Goal: Information Seeking & Learning: Learn about a topic

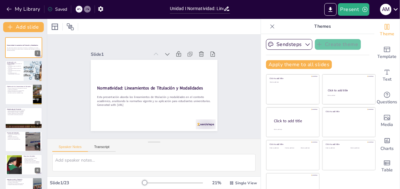
checkbox input "true"
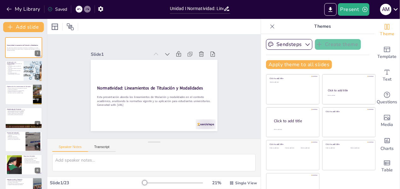
checkbox input "true"
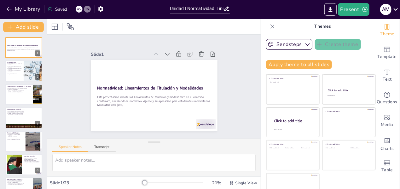
checkbox input "true"
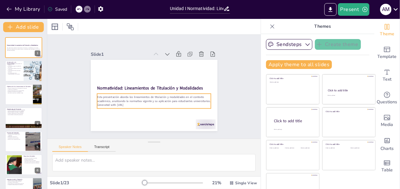
checkbox input "true"
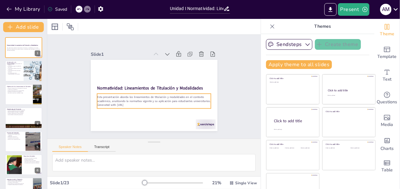
checkbox input "true"
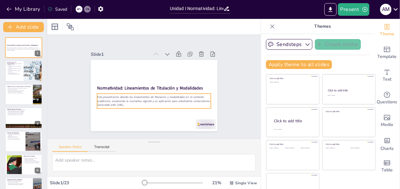
checkbox input "true"
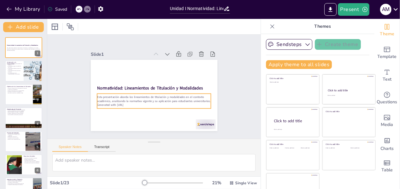
checkbox input "true"
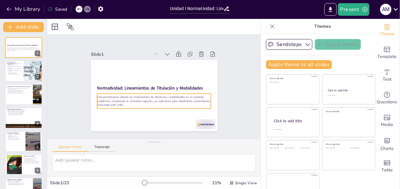
checkbox input "true"
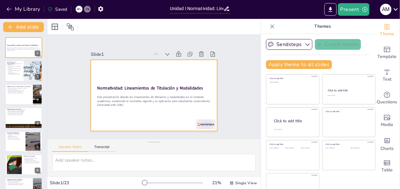
checkbox input "true"
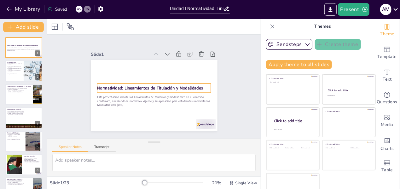
checkbox input "true"
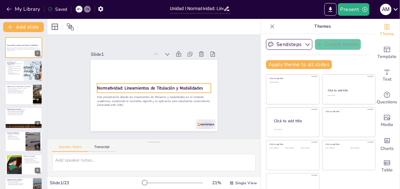
checkbox input "true"
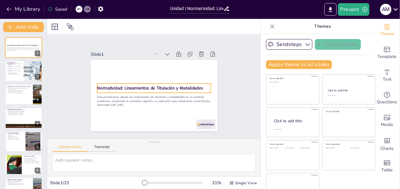
checkbox input "true"
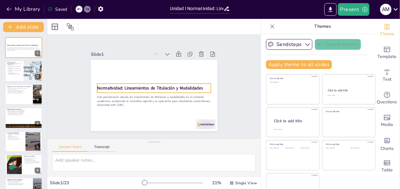
checkbox input "true"
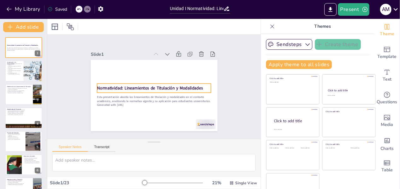
checkbox input "true"
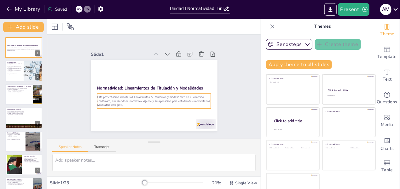
checkbox input "true"
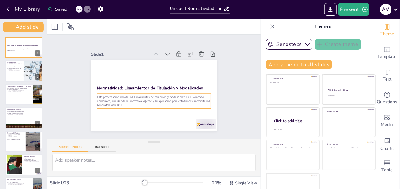
checkbox input "true"
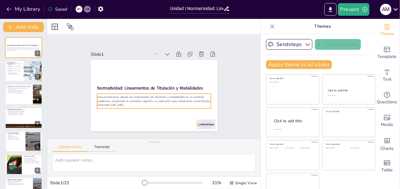
checkbox input "true"
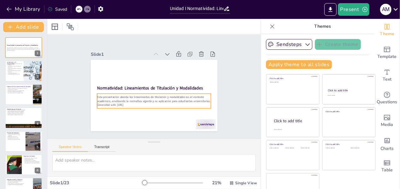
checkbox input "true"
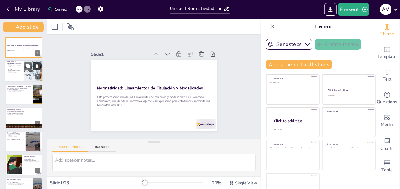
checkbox input "true"
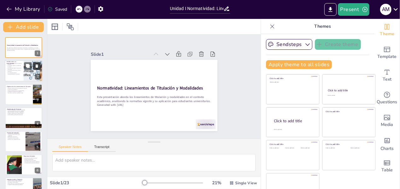
checkbox input "true"
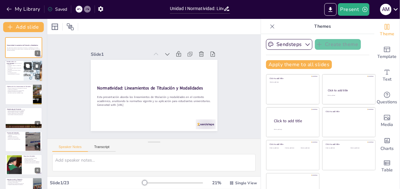
click at [29, 68] on icon at bounding box center [28, 66] width 4 height 4
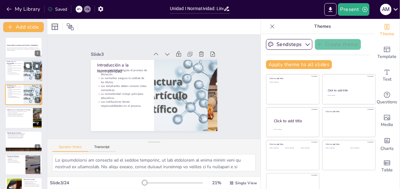
checkbox input "true"
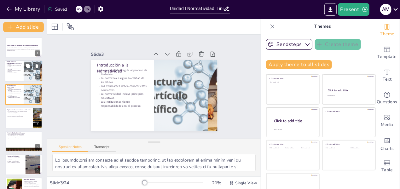
checkbox input "true"
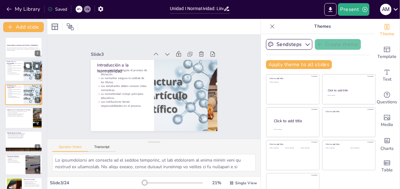
checkbox input "true"
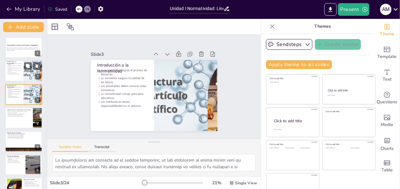
click at [17, 74] on p "Las instituciones tienen responsabilidades en el proceso." at bounding box center [14, 74] width 15 height 2
checkbox input "true"
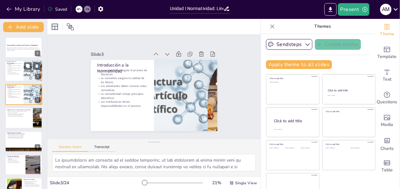
checkbox input "true"
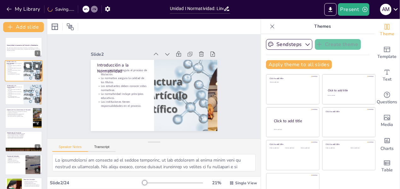
checkbox input "true"
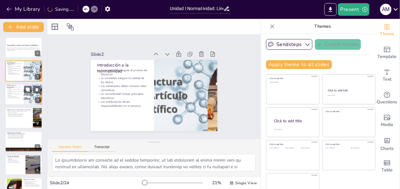
checkbox input "true"
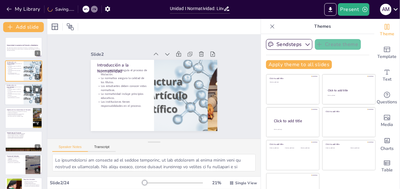
checkbox input "true"
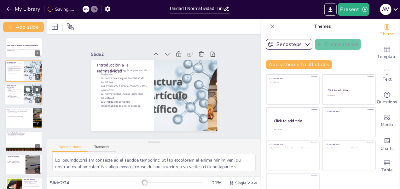
checkbox input "true"
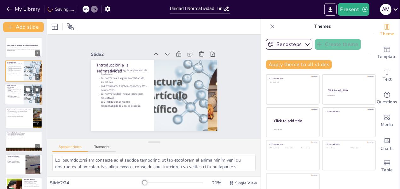
checkbox input "true"
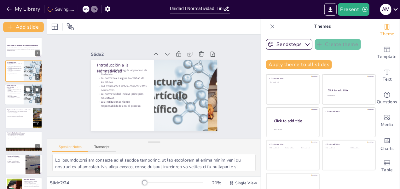
checkbox input "true"
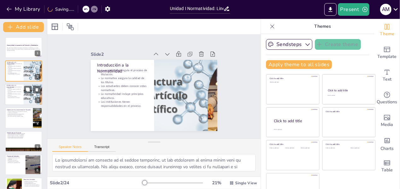
checkbox input "true"
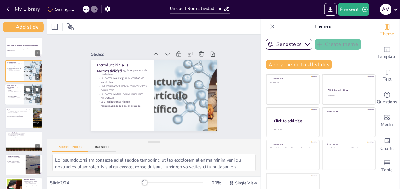
click at [22, 93] on div at bounding box center [24, 94] width 38 height 21
checkbox input "true"
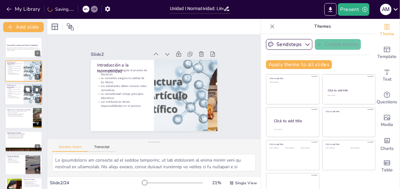
checkbox input "true"
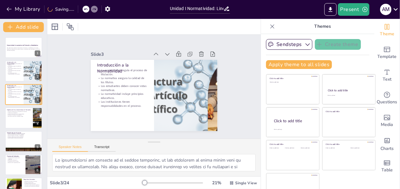
checkbox input "true"
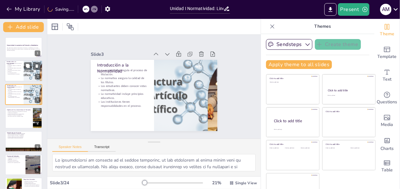
checkbox input "true"
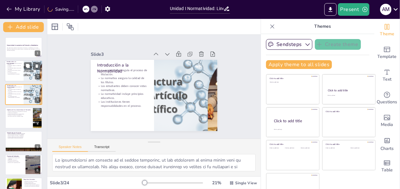
checkbox input "true"
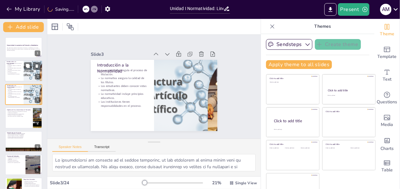
checkbox input "true"
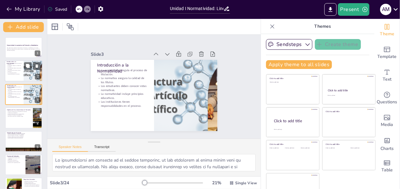
click at [15, 69] on p "Los estudiantes deben conocer estas normativas." at bounding box center [14, 69] width 15 height 2
checkbox input "true"
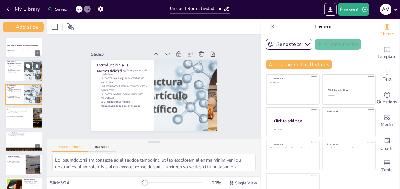
checkbox input "true"
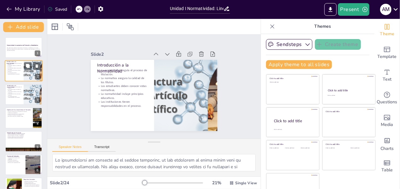
checkbox input "true"
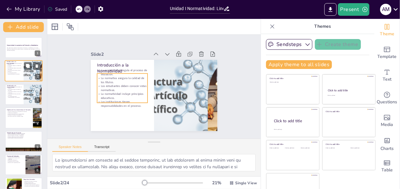
checkbox input "true"
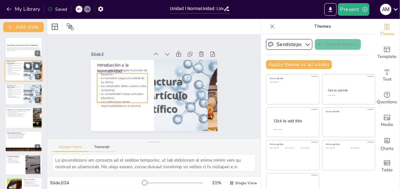
checkbox input "true"
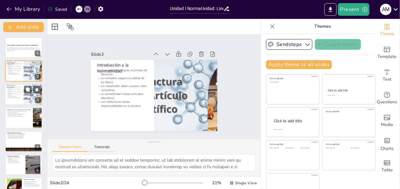
click at [18, 90] on p "La normativa asegura la calidad de los títulos." at bounding box center [14, 90] width 15 height 2
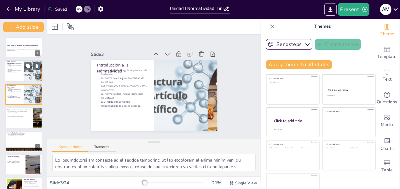
click at [12, 71] on p "La normatividad incluye principios educativos." at bounding box center [14, 71] width 15 height 2
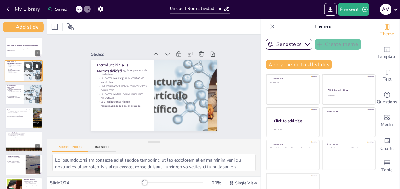
click at [37, 67] on icon at bounding box center [37, 66] width 3 height 3
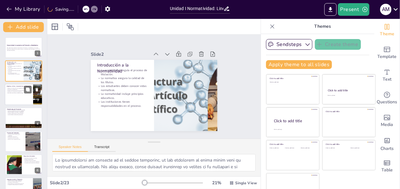
click at [19, 93] on p "Desarrollar soluciones a problemas reales." at bounding box center [19, 92] width 25 height 1
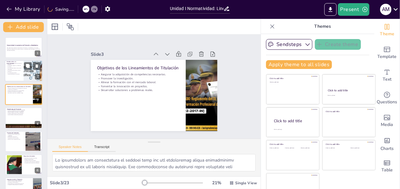
click at [18, 74] on p "Las instituciones tienen responsabilidades en el proceso." at bounding box center [14, 74] width 15 height 2
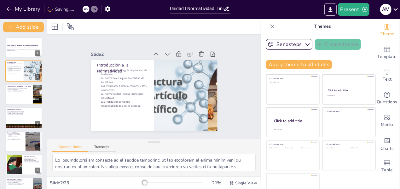
click at [102, 84] on p "Los estudiantes deben conocer estas normativas." at bounding box center [122, 88] width 51 height 8
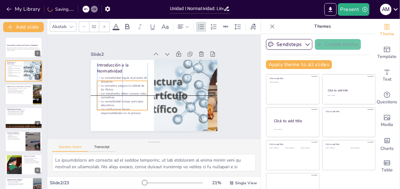
drag, startPoint x: 107, startPoint y: 79, endPoint x: 106, endPoint y: 85, distance: 7.1
click at [106, 85] on p "La normativa asegura la calidad de los títulos." at bounding box center [122, 88] width 51 height 8
click at [65, 82] on div "Slide 1 Normatividad: Lineamientos de Titulación y Modalidades Esta presentació…" at bounding box center [154, 87] width 214 height 104
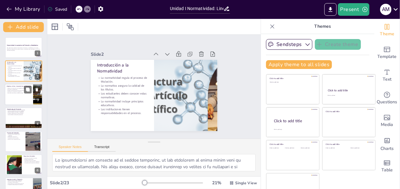
click at [26, 94] on div at bounding box center [24, 94] width 38 height 21
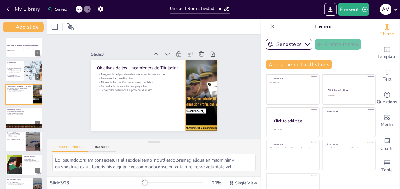
click at [200, 74] on div at bounding box center [201, 95] width 71 height 71
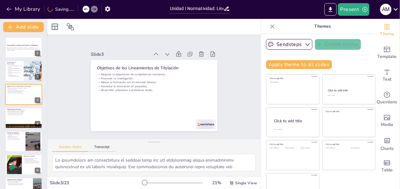
click at [230, 95] on div "Slide 1 Normatividad: Lineamientos de Titulación y Modalidades Esta presentació…" at bounding box center [154, 87] width 214 height 104
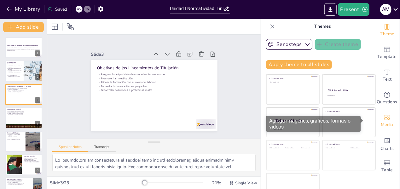
click at [385, 125] on div "Media" at bounding box center [387, 121] width 25 height 23
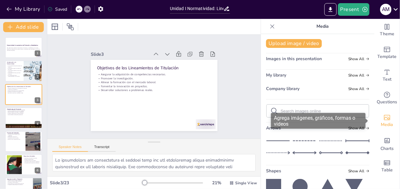
click at [385, 123] on span "Media" at bounding box center [387, 124] width 12 height 7
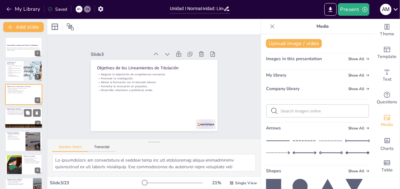
click at [20, 120] on div at bounding box center [24, 117] width 38 height 21
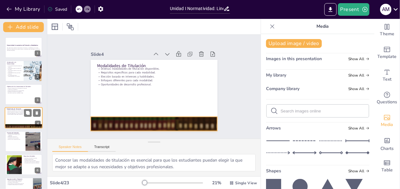
scroll to position [7, 0]
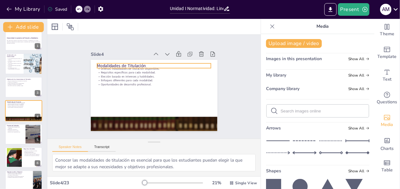
click at [115, 71] on p "Requisitos específicos para cada modalidad." at bounding box center [154, 73] width 114 height 4
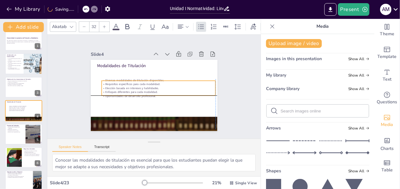
drag, startPoint x: 129, startPoint y: 78, endPoint x: 131, endPoint y: 87, distance: 9.5
click at [131, 87] on div "Diversas modalidades de titulación disponibles. Requisitos específicos para cad…" at bounding box center [159, 88] width 114 height 20
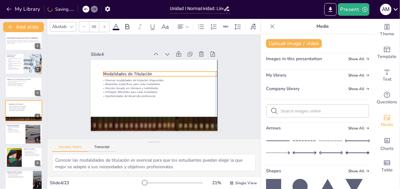
drag, startPoint x: 125, startPoint y: 64, endPoint x: 130, endPoint y: 72, distance: 9.8
click at [130, 72] on p "Modalidades de Titulación" at bounding box center [160, 74] width 114 height 6
click at [73, 87] on div "Slide 1 Normatividad: Lineamientos de Titulación y Modalidades Esta presentació…" at bounding box center [154, 86] width 162 height 89
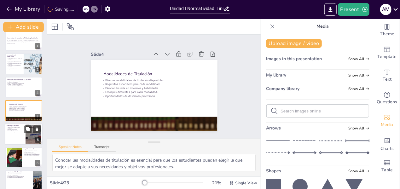
click at [18, 136] on div at bounding box center [24, 134] width 38 height 21
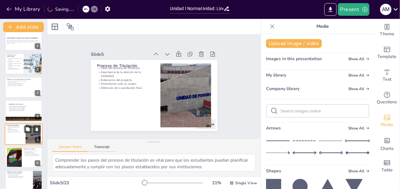
scroll to position [31, 0]
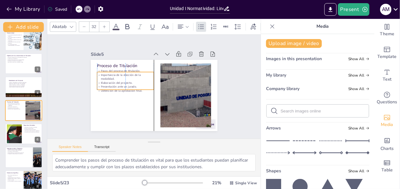
click at [105, 89] on p "Obtención de la aprobación final." at bounding box center [125, 91] width 57 height 4
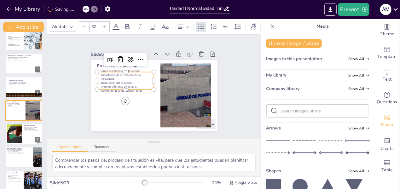
click at [60, 95] on div "Slide 1 Normatividad: Lineamientos de Titulación y Modalidades Esta presentació…" at bounding box center [154, 87] width 214 height 104
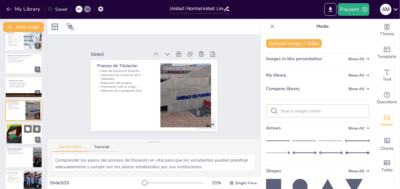
click at [21, 132] on div at bounding box center [14, 134] width 58 height 19
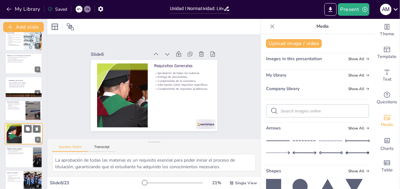
scroll to position [54, 0]
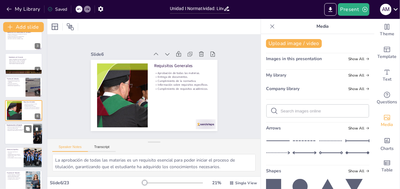
click at [16, 138] on div at bounding box center [24, 134] width 38 height 21
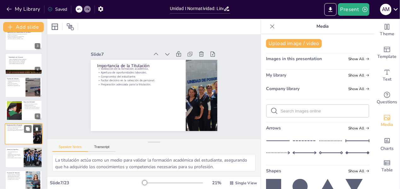
scroll to position [78, 0]
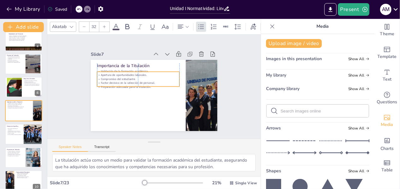
drag, startPoint x: 123, startPoint y: 73, endPoint x: 124, endPoint y: 76, distance: 3.2
click at [124, 77] on p "Compromiso del estudiante." at bounding box center [138, 79] width 82 height 4
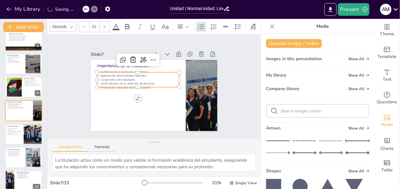
click at [73, 105] on div "Slide 1 Normatividad: Lineamientos de Titulación y Modalidades Esta presentació…" at bounding box center [154, 86] width 162 height 89
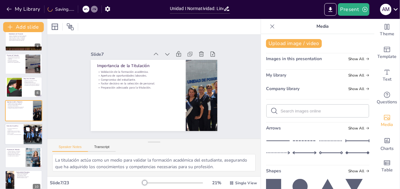
click at [18, 132] on p "Detalles sobre formatos y criterios." at bounding box center [14, 132] width 15 height 1
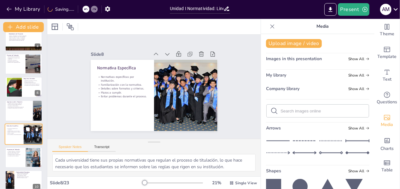
scroll to position [101, 0]
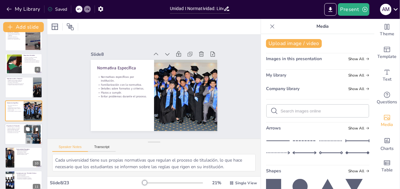
click at [20, 138] on div at bounding box center [24, 134] width 38 height 21
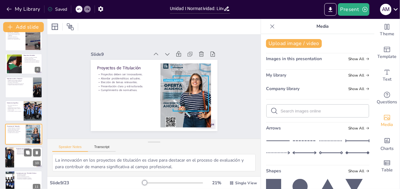
scroll to position [125, 0]
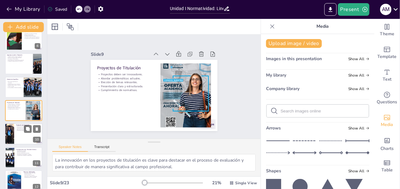
click at [17, 137] on div at bounding box center [24, 134] width 38 height 21
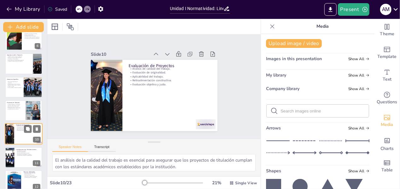
scroll to position [148, 0]
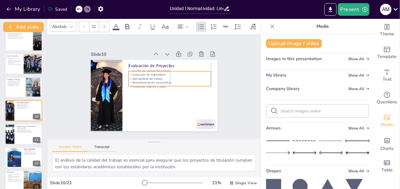
click at [147, 81] on p "Retroalimentación constructiva." at bounding box center [170, 83] width 82 height 4
click at [12, 85] on p "Cumplimiento de normativas." at bounding box center [15, 85] width 17 height 1
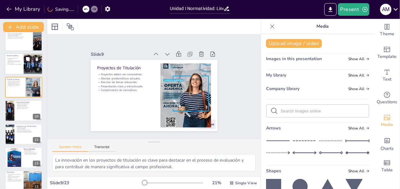
scroll to position [125, 0]
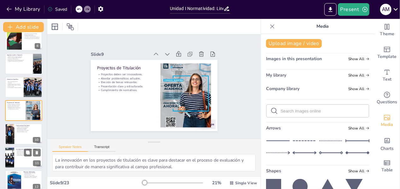
click at [22, 158] on div at bounding box center [24, 157] width 38 height 21
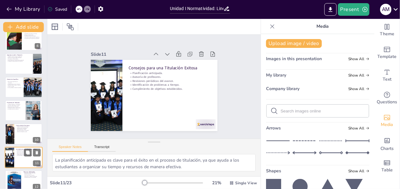
scroll to position [172, 0]
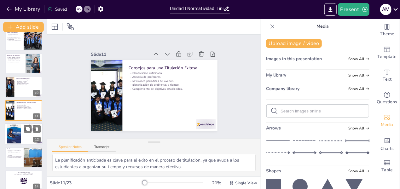
click at [17, 132] on div at bounding box center [14, 134] width 15 height 20
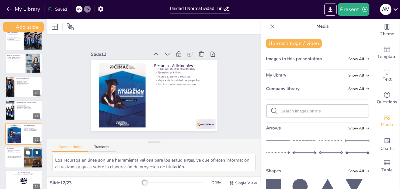
scroll to position [195, 0]
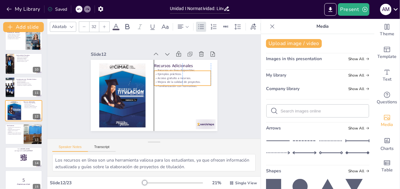
click at [170, 84] on p "Familiarización con normativas." at bounding box center [182, 86] width 57 height 4
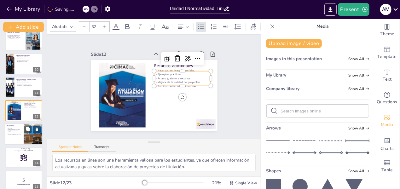
click at [17, 136] on div at bounding box center [24, 134] width 38 height 21
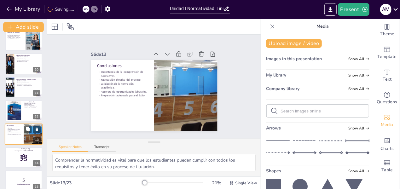
scroll to position [218, 0]
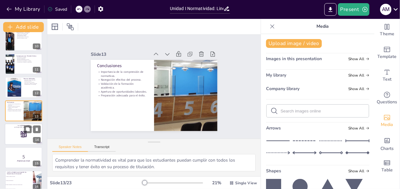
click at [10, 132] on div at bounding box center [24, 134] width 38 height 21
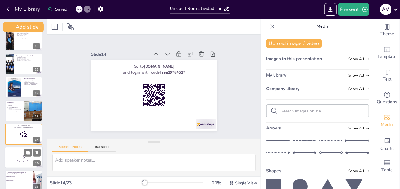
scroll to position [242, 0]
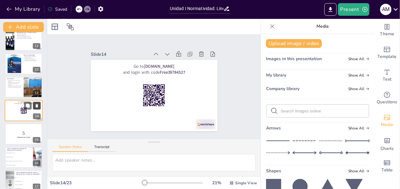
click at [37, 107] on icon at bounding box center [37, 105] width 3 height 3
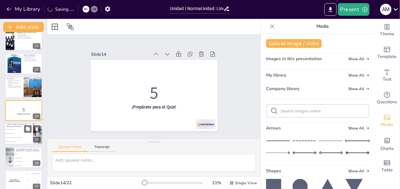
click at [19, 131] on li "Asegurar la calidad de los títulos." at bounding box center [19, 130] width 28 height 4
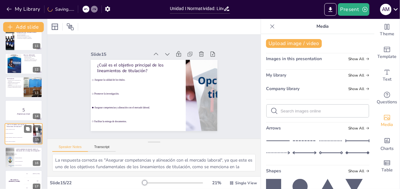
scroll to position [265, 0]
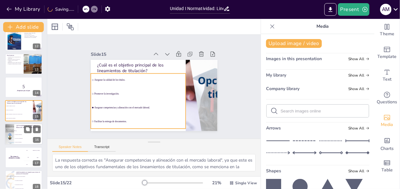
click at [17, 131] on span "Tesis." at bounding box center [28, 131] width 27 height 1
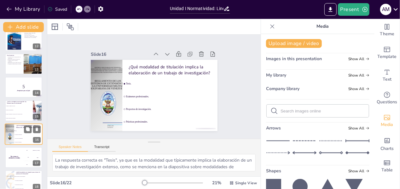
scroll to position [289, 0]
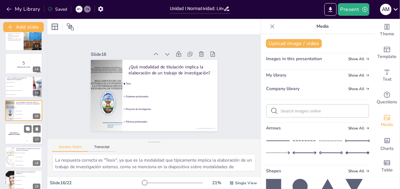
click at [15, 140] on div "The winner is [PERSON_NAME]" at bounding box center [14, 133] width 19 height 21
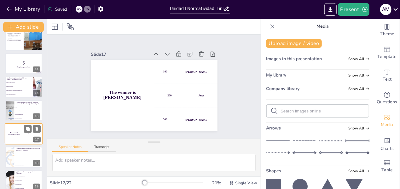
scroll to position [312, 0]
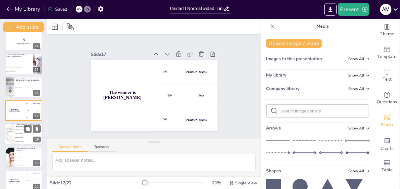
click at [21, 138] on li "La elaboración del proyecto." at bounding box center [28, 138] width 28 height 4
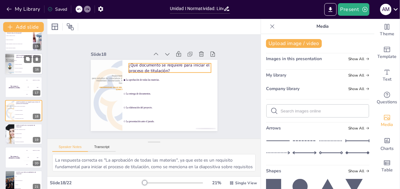
click at [18, 67] on li "Proyectos de investigación." at bounding box center [28, 68] width 28 height 4
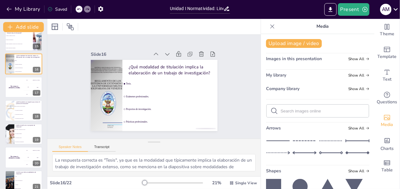
scroll to position [289, 0]
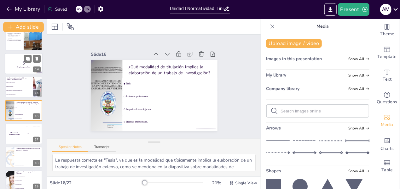
click at [19, 62] on p "5" at bounding box center [24, 63] width 34 height 7
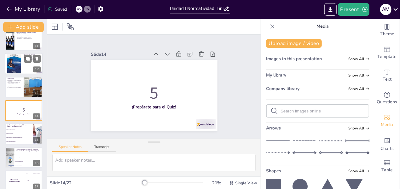
click at [17, 61] on div at bounding box center [14, 64] width 15 height 20
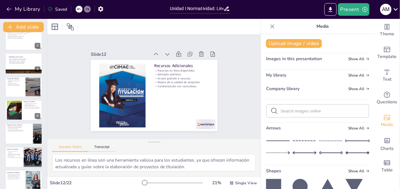
scroll to position [0, 0]
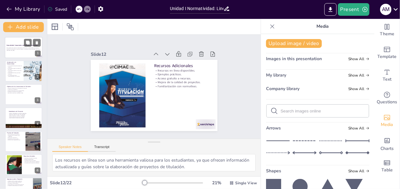
click at [21, 47] on div "Esta presentación aborda los lineamientos de titulación y modalidades en el con…" at bounding box center [24, 49] width 34 height 4
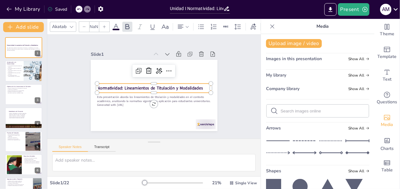
click at [97, 85] on strong "Normatividad: Lineamientos de Titulación y Modalidades" at bounding box center [150, 88] width 106 height 6
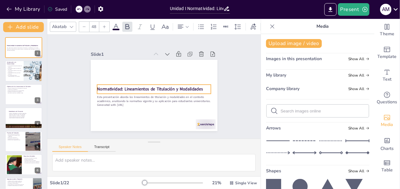
click at [97, 86] on strong "Normatividad: Lineamientos de Titulación y Modalidades" at bounding box center [150, 89] width 106 height 6
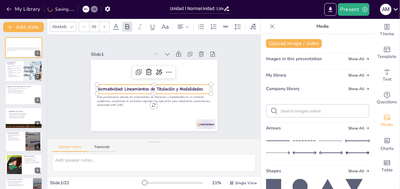
click at [97, 87] on strong "Normatividad: Lineamientos de Titulación y Modalidades" at bounding box center [150, 89] width 106 height 6
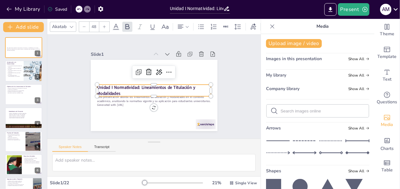
click at [246, 86] on div "Slide 1 Esta presentación aborda los lineamientos de titulación y modalidades e…" at bounding box center [154, 87] width 214 height 104
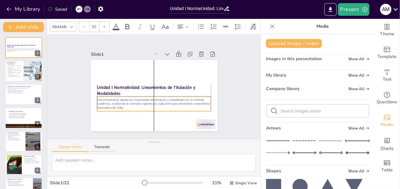
click at [150, 102] on p "Esta presentación aborda los lineamientos de titulación y modalidades en el con…" at bounding box center [154, 102] width 114 height 8
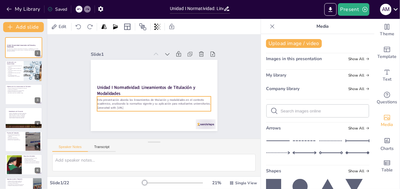
click at [186, 102] on p "Esta presentación aborda los lineamientos de titulación y modalidades en el con…" at bounding box center [154, 102] width 114 height 8
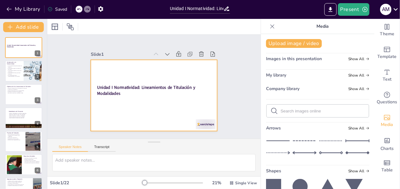
click at [134, 87] on strong "Unidad I Normatividad: Lineamientos de Titulación y Modalidades" at bounding box center [146, 91] width 98 height 12
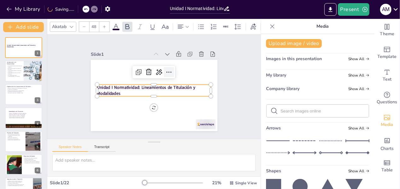
click at [165, 70] on icon at bounding box center [169, 72] width 8 height 8
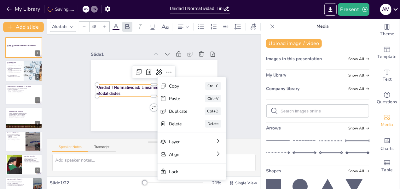
click at [73, 74] on div "Slide 1 Unidad I Normatividad: Lineamientos de Titulación y Modalidades Slide 2…" at bounding box center [154, 86] width 162 height 89
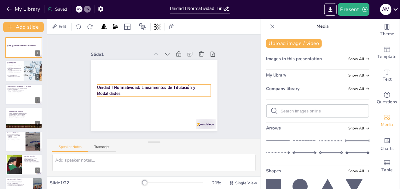
click at [138, 86] on strong "Unidad I Normatividad: Lineamientos de Titulación y Modalidades" at bounding box center [146, 91] width 98 height 12
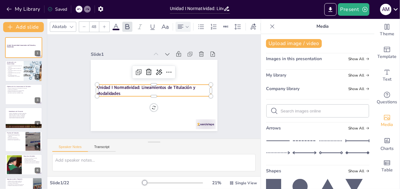
click at [187, 25] on icon at bounding box center [187, 27] width 4 height 4
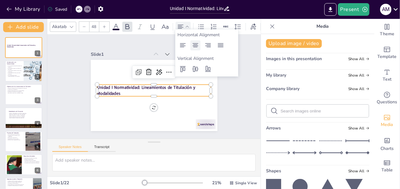
click at [194, 45] on icon at bounding box center [196, 46] width 8 height 8
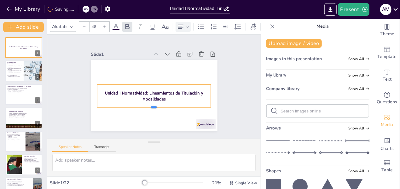
drag, startPoint x: 150, startPoint y: 96, endPoint x: 150, endPoint y: 108, distance: 11.7
click at [150, 108] on div at bounding box center [154, 110] width 114 height 5
click at [140, 91] on strong "Unidad I Normatividad: Lineamientos de Titulación y Modalidades" at bounding box center [154, 97] width 98 height 12
click at [104, 26] on div at bounding box center [104, 27] width 10 height 10
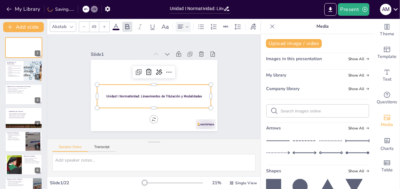
click at [104, 26] on div at bounding box center [104, 27] width 10 height 10
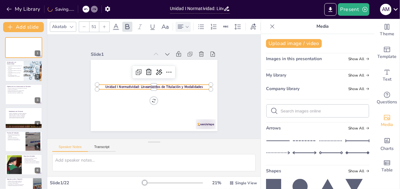
click at [104, 26] on div at bounding box center [104, 27] width 10 height 10
click at [103, 22] on div at bounding box center [104, 27] width 10 height 10
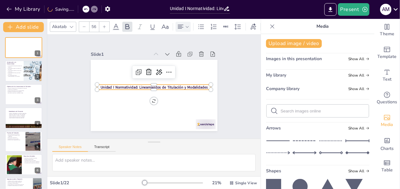
click at [103, 22] on div at bounding box center [104, 27] width 10 height 10
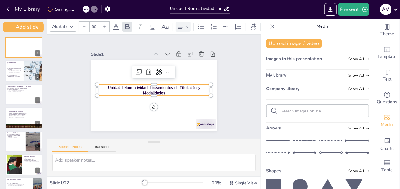
click at [103, 22] on div at bounding box center [104, 27] width 10 height 10
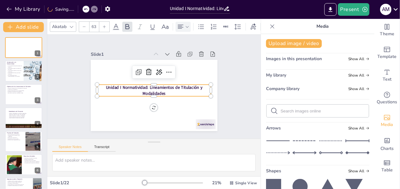
click at [103, 22] on div at bounding box center [104, 27] width 10 height 10
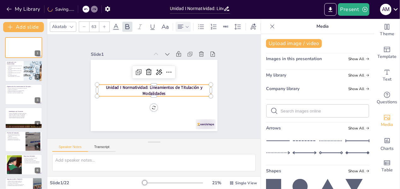
click at [103, 22] on div at bounding box center [104, 27] width 10 height 10
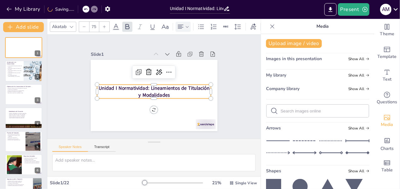
click at [103, 22] on div at bounding box center [104, 27] width 10 height 10
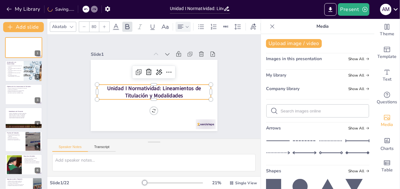
click at [103, 22] on div at bounding box center [104, 27] width 10 height 10
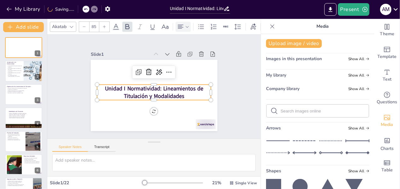
click at [103, 22] on div at bounding box center [104, 27] width 10 height 10
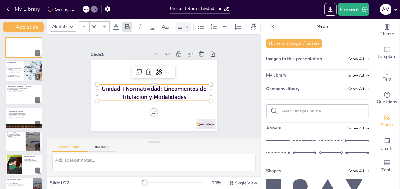
click at [103, 22] on div at bounding box center [104, 27] width 10 height 10
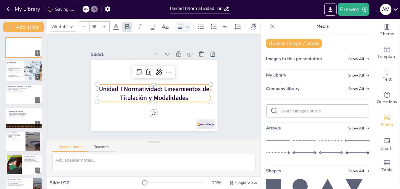
click at [103, 22] on div at bounding box center [104, 27] width 10 height 10
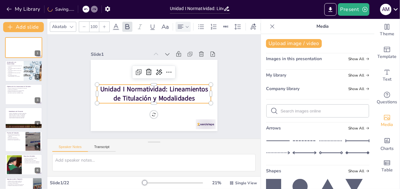
click at [103, 22] on div at bounding box center [104, 27] width 10 height 10
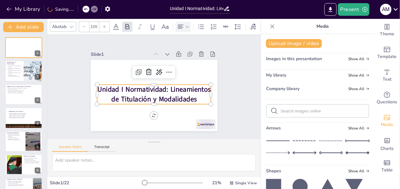
click at [103, 22] on div at bounding box center [104, 27] width 10 height 10
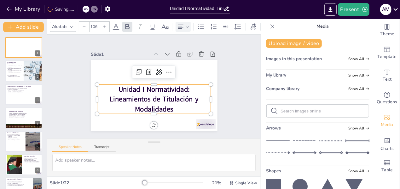
click at [103, 22] on div at bounding box center [104, 27] width 10 height 10
click at [73, 25] on icon at bounding box center [71, 26] width 5 height 5
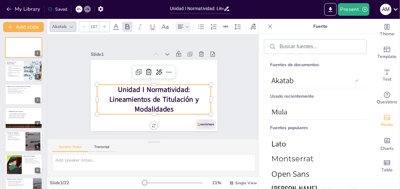
click at [73, 25] on icon at bounding box center [71, 26] width 5 height 5
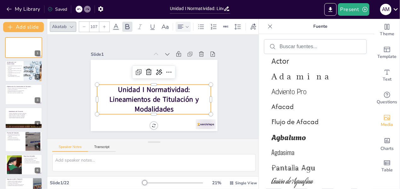
scroll to position [396, 0]
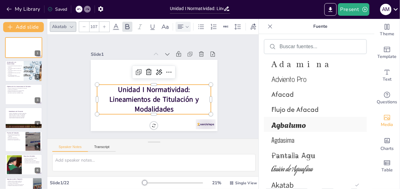
click at [305, 124] on span "Agbalumo" at bounding box center [314, 124] width 85 height 11
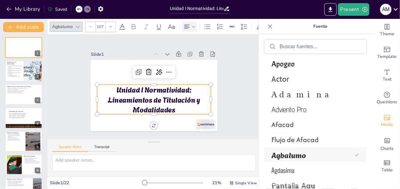
scroll to position [426, 0]
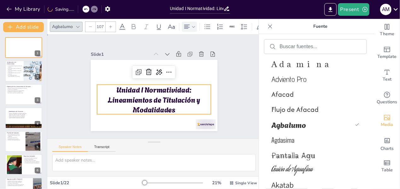
click at [241, 98] on div "Slide 1 Unidad I Normatividad: Lineamientos de Titulación y Modalidades Slide 2…" at bounding box center [154, 87] width 214 height 104
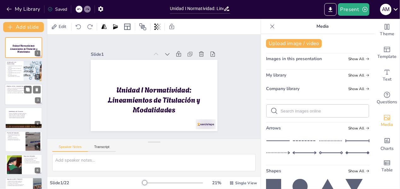
click at [27, 97] on div at bounding box center [24, 94] width 38 height 21
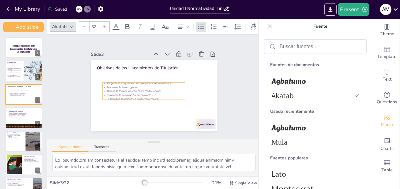
drag, startPoint x: 128, startPoint y: 80, endPoint x: 134, endPoint y: 85, distance: 8.3
click at [134, 89] on p "Alinear la formación con el mercado laboral." at bounding box center [144, 91] width 82 height 4
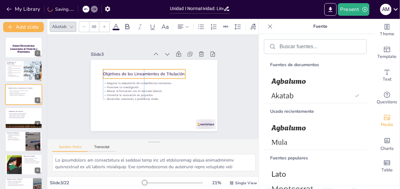
drag, startPoint x: 111, startPoint y: 65, endPoint x: 114, endPoint y: 71, distance: 6.9
click at [114, 71] on p "Objetivos de los Lineamientos de Titulación" at bounding box center [144, 74] width 82 height 6
click at [51, 86] on div "Slide 1 Unidad I Normatividad: Lineamientos de Titulación y Modalidades Slide 2…" at bounding box center [154, 87] width 214 height 104
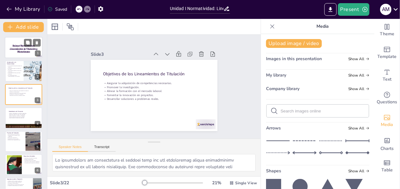
click at [13, 50] on p "Unidad I Normatividad: Lineamientos de Titulación y Modalidades" at bounding box center [24, 48] width 34 height 9
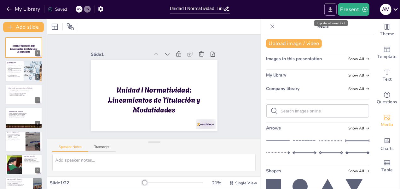
click at [331, 10] on icon "Export to PowerPoint" at bounding box center [330, 9] width 7 height 7
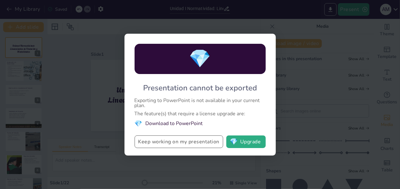
click at [183, 146] on button "Keep working on my presentation" at bounding box center [179, 142] width 89 height 13
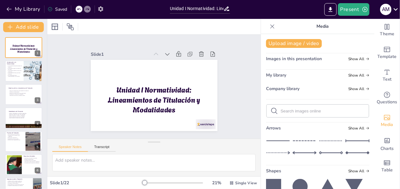
click at [104, 10] on button "button" at bounding box center [101, 8] width 12 height 11
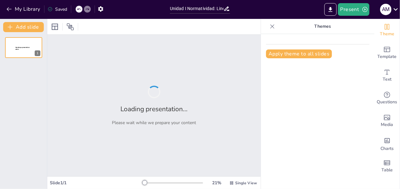
type input "Unidad I Normatividad: Lineamientos de Titulación y Modalidades"
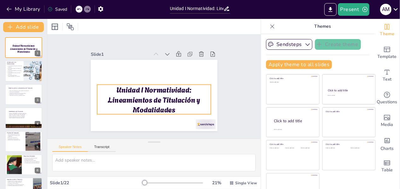
checkbox input "true"
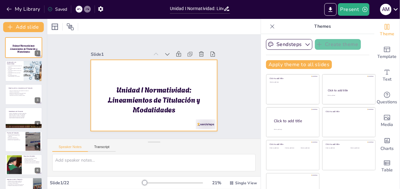
checkbox input "true"
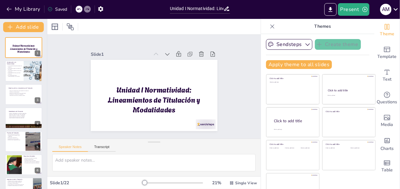
scroll to position [13, 0]
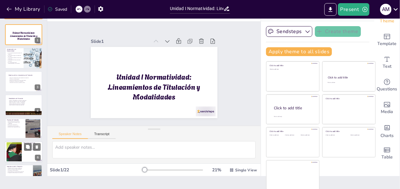
checkbox input "true"
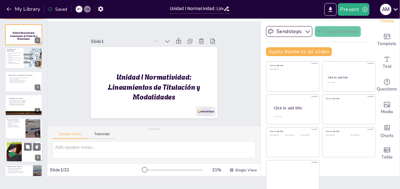
checkbox input "true"
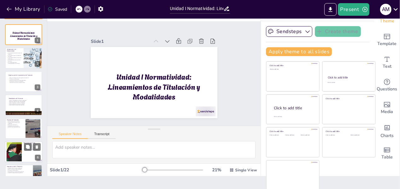
click at [22, 153] on div at bounding box center [24, 151] width 38 height 21
type textarea "La aprobación de todas las materias es un requisito esencial para poder iniciar…"
checkbox input "true"
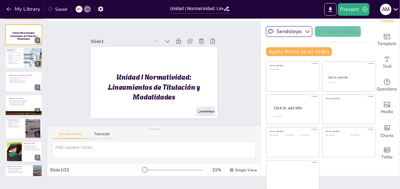
checkbox input "true"
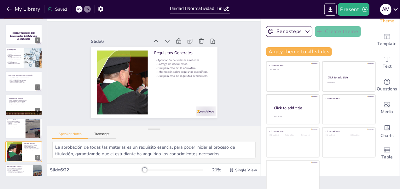
checkbox input "true"
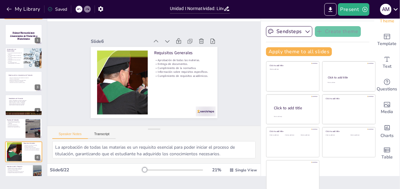
scroll to position [54, 0]
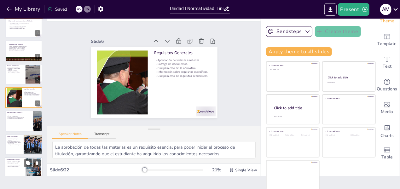
checkbox input "true"
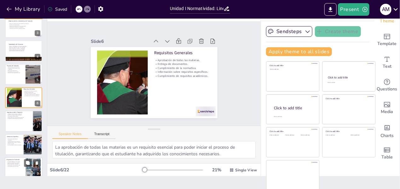
checkbox input "true"
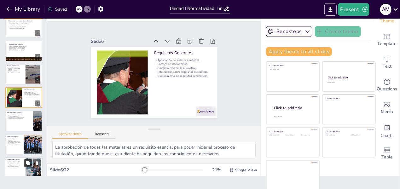
checkbox input "true"
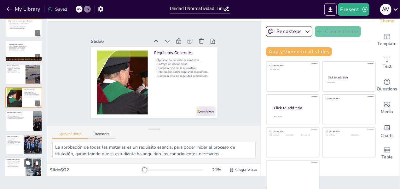
checkbox input "true"
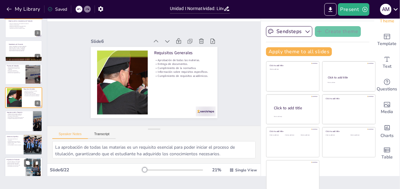
click at [10, 169] on div at bounding box center [24, 167] width 38 height 21
type textarea "La innovación en los proyectos de titulación es clave para destacar en el proce…"
checkbox input "true"
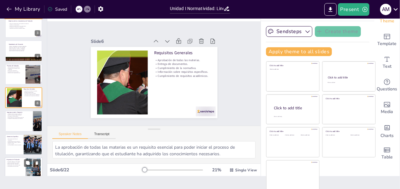
checkbox input "true"
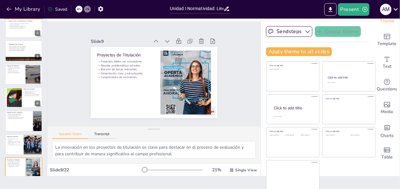
scroll to position [125, 0]
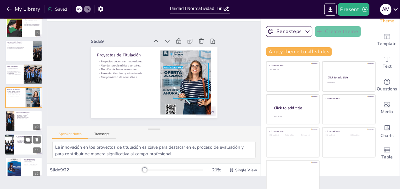
checkbox input "true"
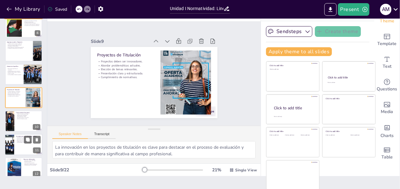
checkbox input "true"
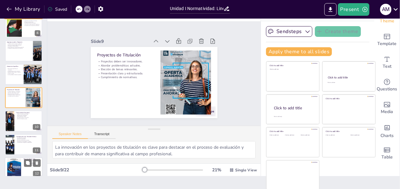
checkbox input "true"
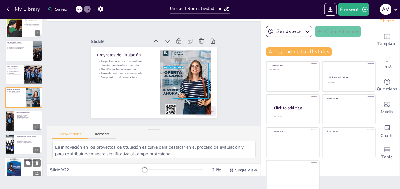
checkbox input "true"
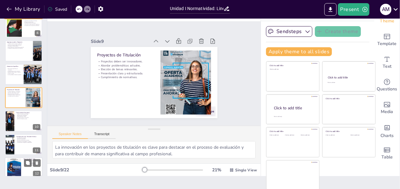
click at [21, 166] on div at bounding box center [14, 168] width 15 height 20
type textarea "Los recursos en línea son una herramienta valiosa para los estudiantes, ya que …"
checkbox input "true"
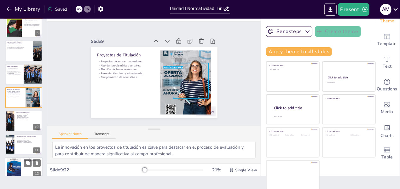
checkbox input "true"
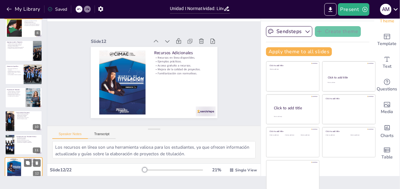
scroll to position [195, 0]
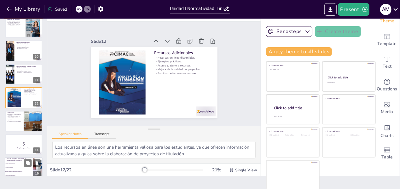
checkbox input "true"
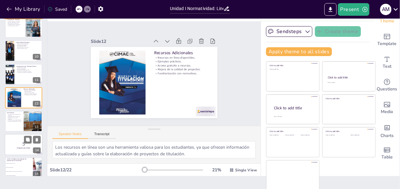
checkbox input "true"
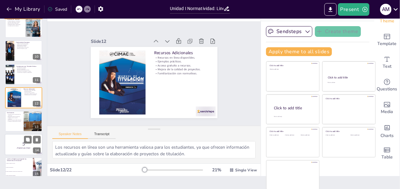
checkbox input "true"
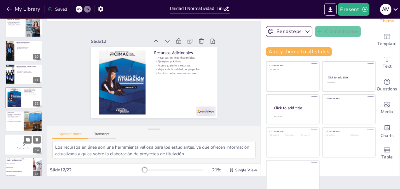
checkbox input "true"
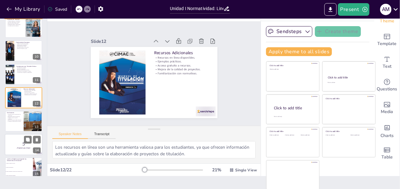
click at [20, 145] on p "5" at bounding box center [24, 144] width 34 height 7
checkbox input "true"
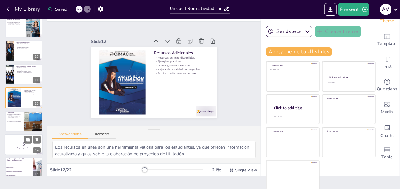
checkbox input "true"
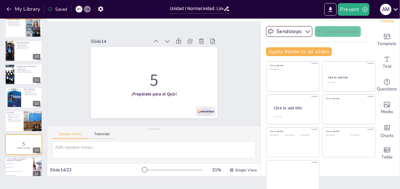
scroll to position [242, 0]
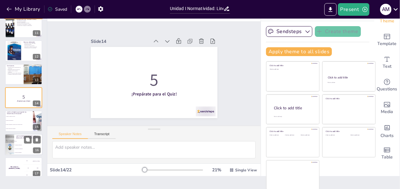
checkbox input "true"
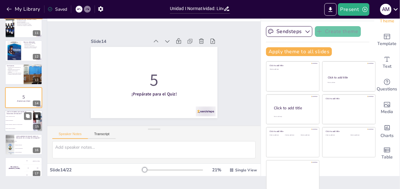
checkbox input "true"
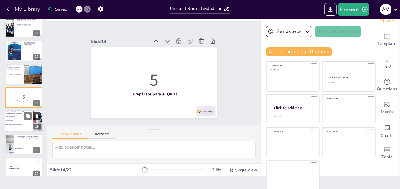
checkbox input "true"
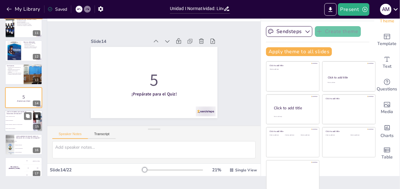
checkbox input "true"
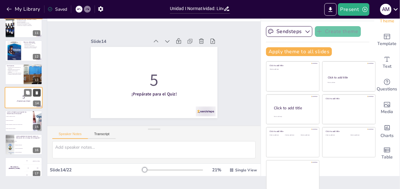
checkbox input "true"
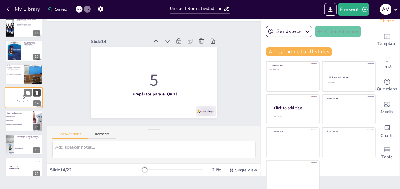
checkbox input "true"
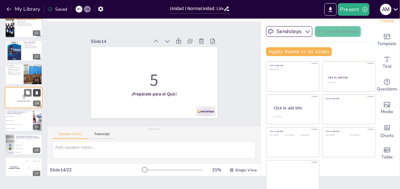
click at [37, 92] on icon at bounding box center [37, 92] width 3 height 3
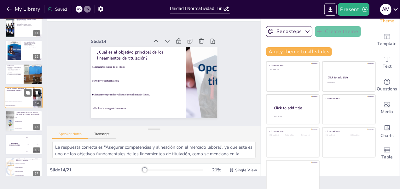
click at [37, 93] on icon at bounding box center [37, 92] width 3 height 3
type textarea "La respuesta correcta es "Tesis", ya que es la modalidad que típicamente implic…"
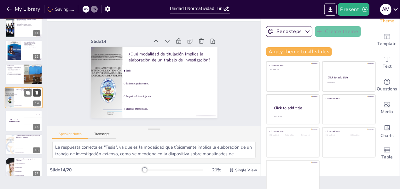
click at [37, 93] on icon at bounding box center [37, 92] width 3 height 3
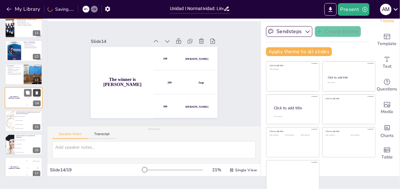
click at [37, 93] on icon at bounding box center [37, 92] width 3 height 3
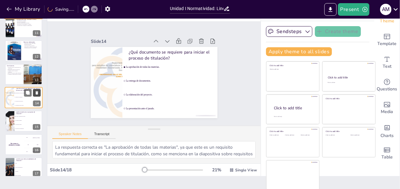
click at [37, 93] on icon at bounding box center [37, 92] width 3 height 3
type textarea "La respuesta correcta es "La calidad y originalidad del trabajo", ya que estos …"
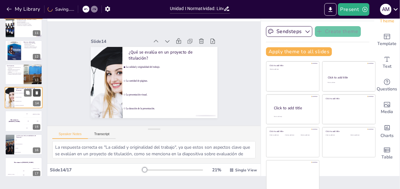
click at [37, 93] on icon at bounding box center [37, 92] width 3 height 3
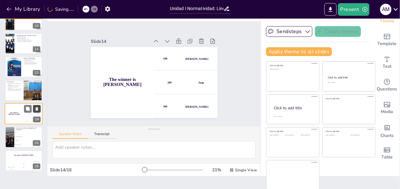
scroll to position [226, 0]
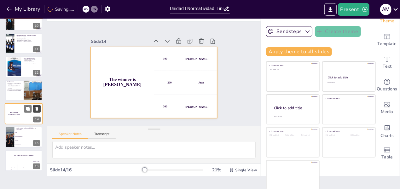
checkbox input "true"
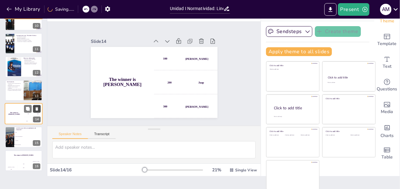
click at [37, 107] on icon at bounding box center [37, 109] width 4 height 4
type textarea "La respuesta correcta es "Todas las anteriores", ya que las modalidades de titu…"
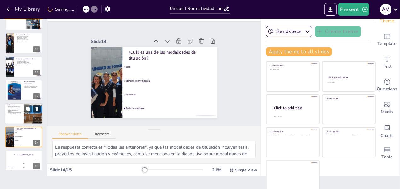
scroll to position [202, 0]
checkbox input "true"
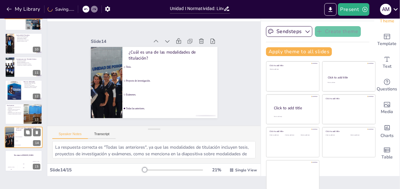
checkbox input "true"
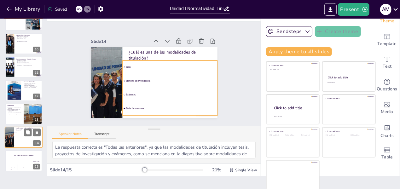
checkbox input "true"
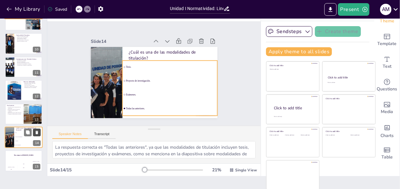
checkbox input "true"
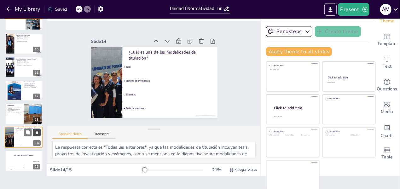
click at [37, 132] on icon at bounding box center [37, 132] width 3 height 3
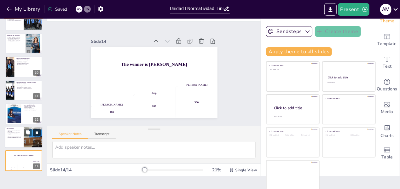
scroll to position [179, 0]
click at [37, 155] on icon at bounding box center [37, 155] width 3 height 3
type textarea "Comprender la normatividad es vital para que los estudiantes puedan cumplir con…"
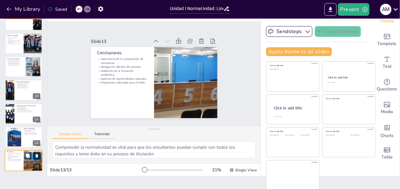
scroll to position [155, 0]
click at [230, 82] on div "Slide 1 Unidad I Normatividad: Lineamientos de Titulación y Modalidades Slide 2…" at bounding box center [154, 74] width 214 height 104
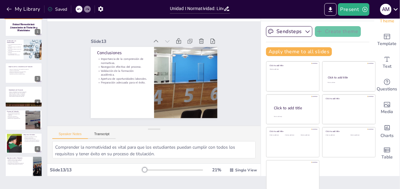
scroll to position [0, 0]
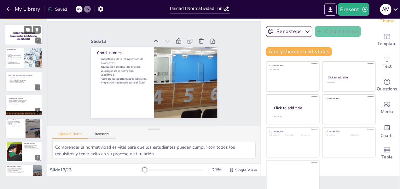
click at [22, 36] on p "Unidad I Normatividad: Lineamientos de Titulación y Modalidades" at bounding box center [24, 36] width 34 height 9
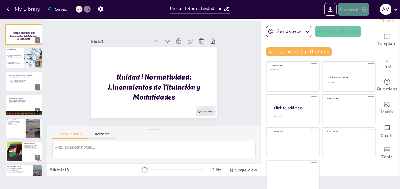
click at [348, 9] on button "Present" at bounding box center [354, 9] width 32 height 13
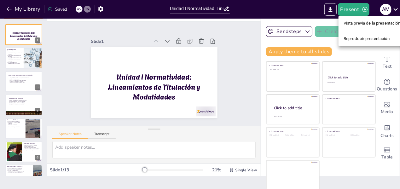
click at [332, 12] on div at bounding box center [200, 94] width 400 height 189
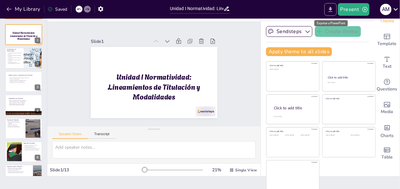
click at [332, 12] on icon "Export to PowerPoint" at bounding box center [331, 9] width 4 height 5
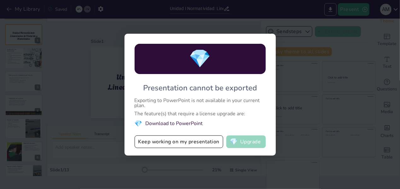
click at [246, 145] on button "💎 Upgrade" at bounding box center [245, 142] width 39 height 13
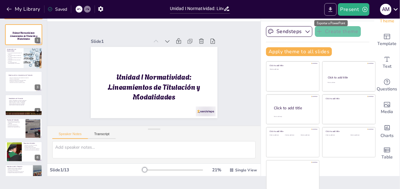
click at [329, 6] on icon "Export to PowerPoint" at bounding box center [330, 9] width 7 height 7
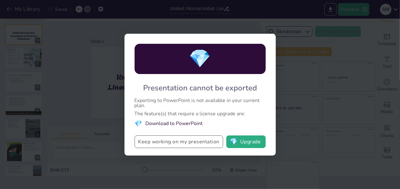
click at [202, 141] on button "Keep working on my presentation" at bounding box center [179, 142] width 89 height 13
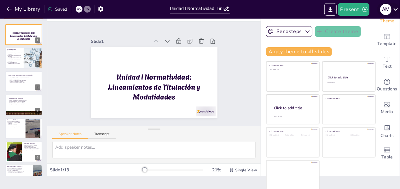
click at [397, 9] on icon at bounding box center [396, 9] width 9 height 9
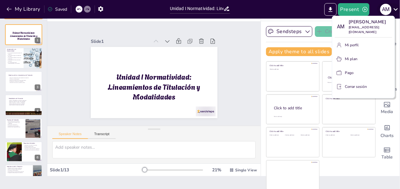
click at [397, 9] on div at bounding box center [200, 94] width 400 height 189
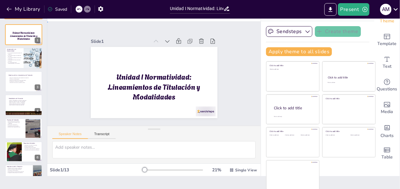
click at [237, 28] on div "Slide 1 Unidad I Normatividad: Lineamientos de Titulación y Modalidades Slide 2…" at bounding box center [154, 74] width 214 height 104
click at [202, 107] on div at bounding box center [206, 112] width 20 height 10
click at [207, 95] on icon at bounding box center [211, 94] width 8 height 8
click at [234, 93] on div "Slide 1 Unidad I Normatividad: Lineamientos de Titulación y Modalidades Slide 2…" at bounding box center [154, 74] width 214 height 104
click at [18, 63] on p "Las instituciones tienen responsabilidades en el proceso." at bounding box center [14, 63] width 15 height 2
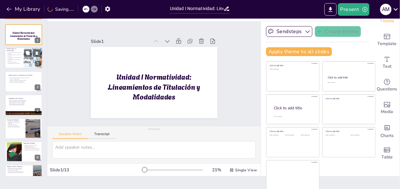
type textarea "La normatividad es esencial en el ámbito académico, ya que establece un marco c…"
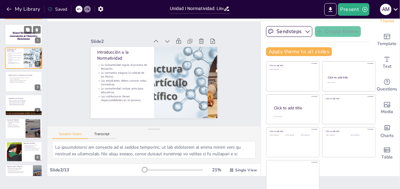
click at [21, 35] on p "Unidad I Normatividad: Lineamientos de Titulación y Modalidades" at bounding box center [24, 36] width 34 height 9
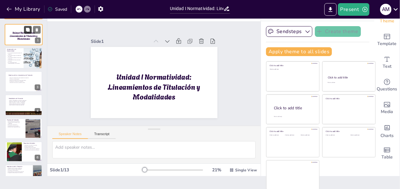
click at [28, 30] on icon at bounding box center [28, 30] width 4 height 4
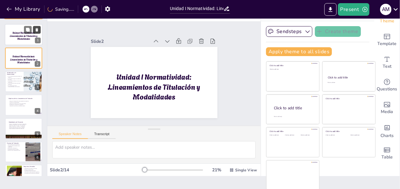
click at [37, 30] on icon at bounding box center [37, 29] width 3 height 3
type textarea "La normatividad es esencial en el ámbito académico, ya que establece un marco c…"
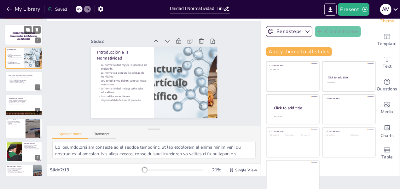
click at [21, 35] on p "Unidad I Normatividad: Lineamientos de Titulación y Modalidades" at bounding box center [24, 36] width 34 height 9
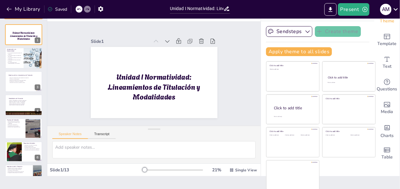
drag, startPoint x: 22, startPoint y: 36, endPoint x: 199, endPoint y: 136, distance: 203.0
click at [199, 136] on div "Speaker Notes Transcript" at bounding box center [154, 133] width 214 height 15
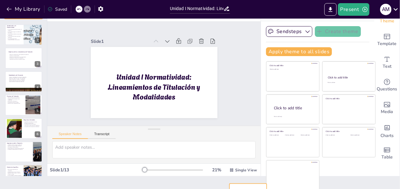
drag, startPoint x: 26, startPoint y: 36, endPoint x: 257, endPoint y: 195, distance: 280.2
click at [257, 189] on html "My Library Saved Unidad I Normatividad: Lineamientos de Titulación y Modalidade…" at bounding box center [200, 94] width 400 height 189
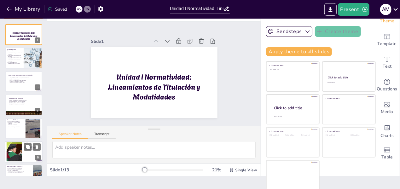
click at [13, 153] on div at bounding box center [14, 152] width 58 height 19
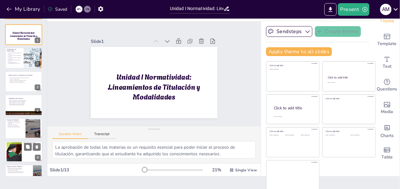
scroll to position [54, 0]
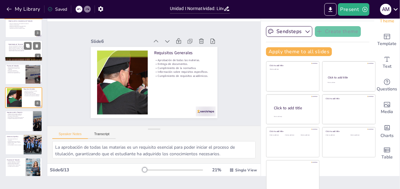
click at [15, 48] on p "Requisitos específicos para cada modalidad." at bounding box center [25, 47] width 34 height 1
type textarea "Conocer las modalidades de titulación es esencial para que los estudiantes pued…"
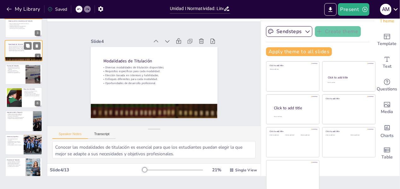
scroll to position [7, 0]
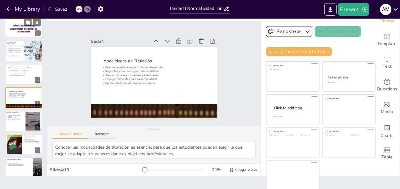
click at [13, 30] on p "Unidad I Normatividad: Lineamientos de Titulación y Modalidades" at bounding box center [24, 28] width 34 height 9
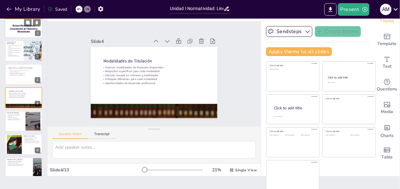
scroll to position [0, 0]
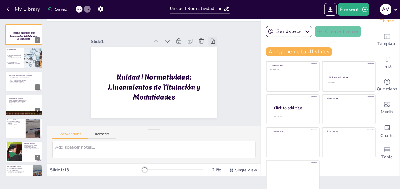
click at [213, 44] on icon at bounding box center [216, 47] width 7 height 7
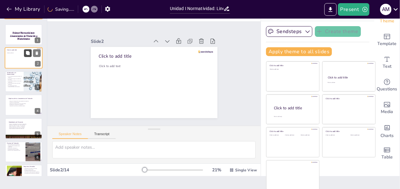
click at [29, 56] on button at bounding box center [28, 54] width 8 height 8
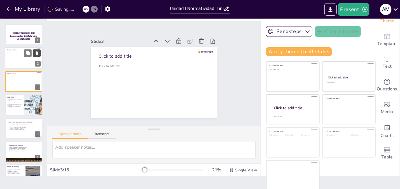
click at [39, 54] on button at bounding box center [37, 54] width 8 height 8
type textarea "La normatividad es esencial en el ámbito académico, ya que establece un marco c…"
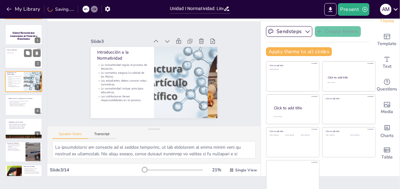
click at [12, 56] on div at bounding box center [24, 58] width 38 height 21
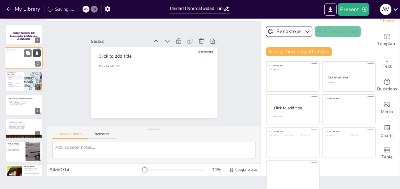
click at [39, 51] on icon at bounding box center [37, 53] width 4 height 4
type textarea "La normatividad es esencial en el ámbito académico, ya que establece un marco c…"
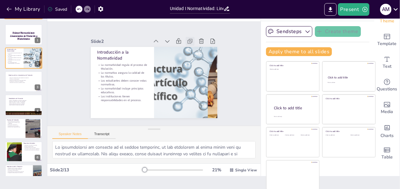
click at [187, 38] on icon at bounding box center [190, 41] width 6 height 6
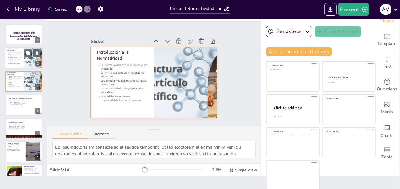
click at [18, 61] on p "La normatividad incluye principios educativos." at bounding box center [14, 60] width 15 height 2
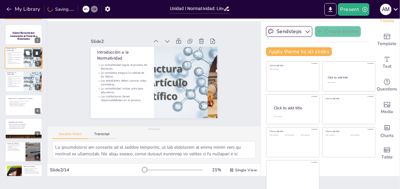
click at [38, 52] on icon at bounding box center [37, 53] width 4 height 4
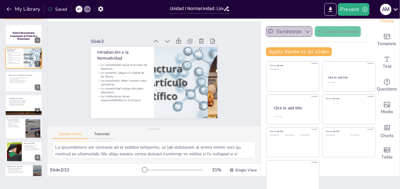
click at [305, 31] on icon "button" at bounding box center [308, 31] width 6 height 6
